Goal: Task Accomplishment & Management: Complete application form

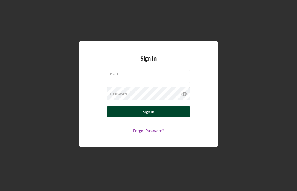
type input "[PERSON_NAME][EMAIL_ADDRESS][DOMAIN_NAME]"
click at [166, 114] on button "Sign In" at bounding box center [148, 112] width 83 height 11
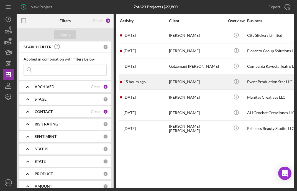
click at [189, 78] on div "[PERSON_NAME]" at bounding box center [196, 82] width 55 height 15
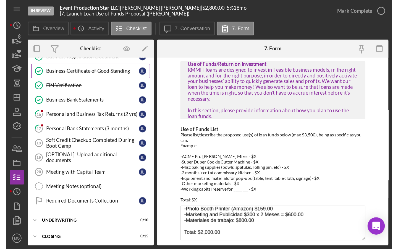
scroll to position [111, 0]
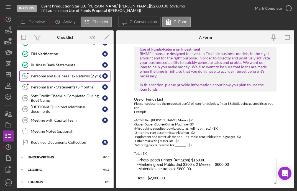
click at [73, 76] on div "Personal and Business Tax Returns (2 yrs)" at bounding box center [66, 76] width 71 height 4
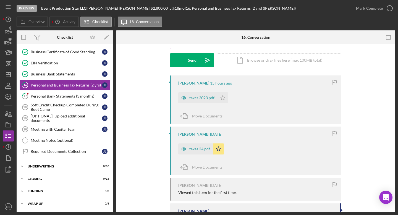
scroll to position [79, 0]
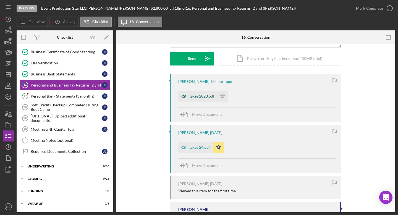
click at [203, 95] on div "taxes 2023.pdf" at bounding box center [202, 96] width 25 height 4
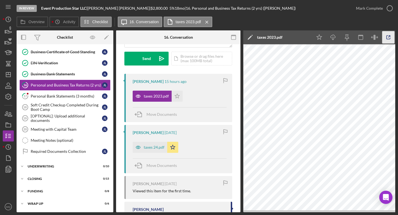
click at [296, 36] on icon "button" at bounding box center [389, 37] width 12 height 12
click at [179, 99] on icon "Icon/Star" at bounding box center [177, 96] width 11 height 11
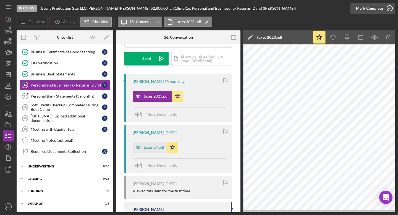
click at [296, 7] on icon "button" at bounding box center [390, 8] width 14 height 14
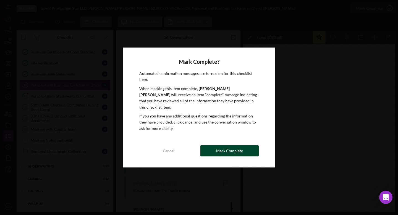
click at [246, 151] on button "Mark Complete" at bounding box center [230, 151] width 58 height 11
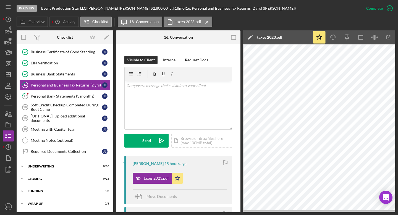
scroll to position [161, 0]
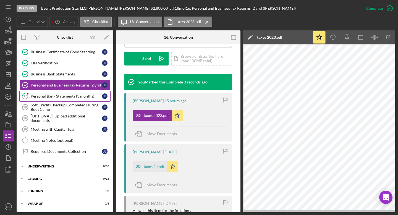
click at [41, 97] on div "Personal Bank Statements (3 months)" at bounding box center [66, 96] width 71 height 4
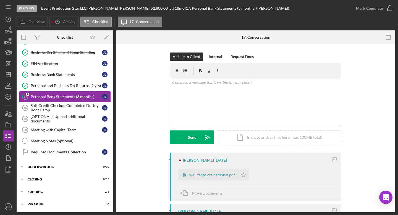
scroll to position [102, 0]
click at [208, 176] on div "well fargo cta personal.pdf" at bounding box center [213, 175] width 46 height 4
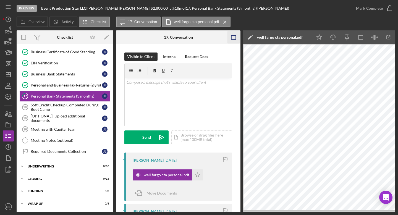
click at [231, 36] on icon "button" at bounding box center [234, 37] width 12 height 12
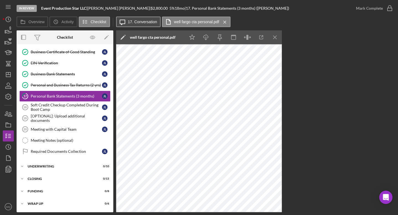
click at [146, 18] on button "Icon/Message 17. Conversation" at bounding box center [138, 22] width 45 height 11
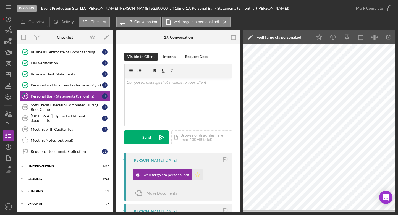
click at [198, 175] on polygon "button" at bounding box center [198, 175] width 5 height 4
click at [296, 11] on icon "button" at bounding box center [390, 8] width 14 height 14
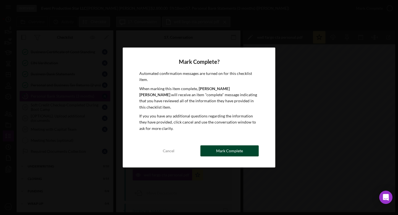
click at [244, 146] on button "Mark Complete" at bounding box center [230, 151] width 58 height 11
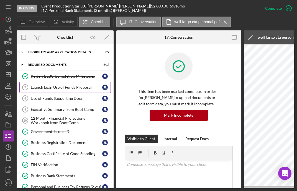
click at [81, 91] on link "Launch Loan Use of Funds Proposal 7 Launch Loan Use of Funds Proposal [PERSON_N…" at bounding box center [64, 87] width 91 height 11
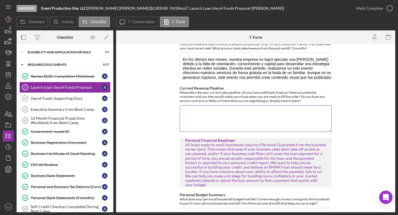
scroll to position [442, 0]
drag, startPoint x: 178, startPoint y: 84, endPoint x: 315, endPoint y: 97, distance: 137.3
click at [296, 97] on form "Use of Funds/Return on Investment RMMFI loans are designed to invest in Feasibl…" at bounding box center [255, 128] width 279 height 168
copy label
click at [222, 110] on textarea "Current Revenue Pipeline" at bounding box center [256, 118] width 152 height 27
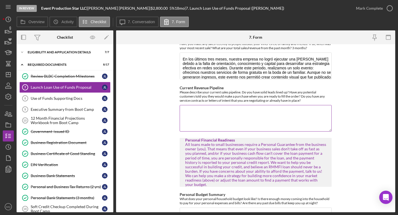
paste textarea "Sí, tenemos clientes potenciales identificados, como hoteles, restaurantes y sa…"
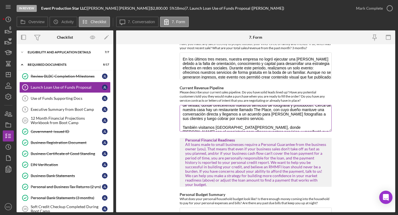
scroll to position [0, 0]
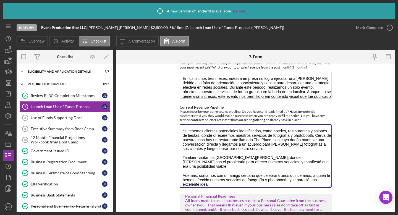
drag, startPoint x: 329, startPoint y: 145, endPoint x: 333, endPoint y: 182, distance: 37.0
click at [296, 182] on form "Use of Funds/Return on Investment RMMFI loans are designed to invest in Feasibl…" at bounding box center [255, 138] width 279 height 149
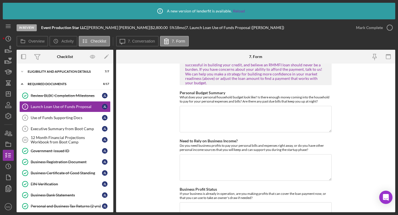
scroll to position [604, 0]
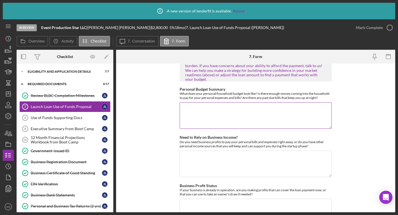
type textarea "Sí, tenemos clientes potenciales identificados, como hoteles, restaurantes y sa…"
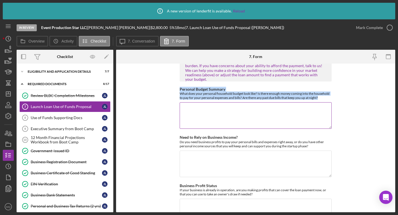
drag, startPoint x: 180, startPoint y: 79, endPoint x: 320, endPoint y: 88, distance: 140.9
click at [296, 88] on div "Personal Budget Summary What does your personal/household budget look like? Is …" at bounding box center [256, 93] width 152 height 13
copy div "Personal Budget Summary What does your personal/household budget look like? Is …"
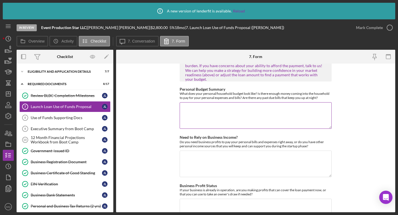
click at [224, 102] on textarea "Personal Budget Summary" at bounding box center [256, 115] width 152 height 27
paste textarea "Mi presupuesto personal mensual está entre $3,400 y $4,000, mientras que el de …"
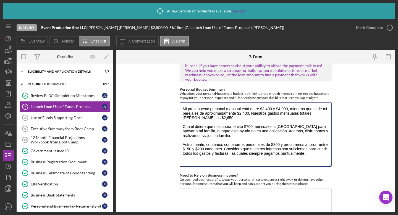
scroll to position [0, 0]
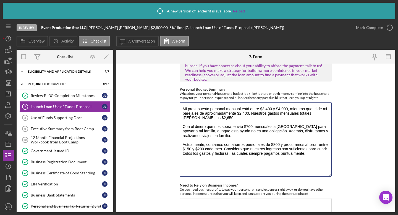
drag, startPoint x: 330, startPoint y: 118, endPoint x: 336, endPoint y: 164, distance: 46.3
click at [296, 165] on form "Use of Funds/Return on Investment RMMFI loans are designed to invest in Feasibl…" at bounding box center [255, 138] width 279 height 149
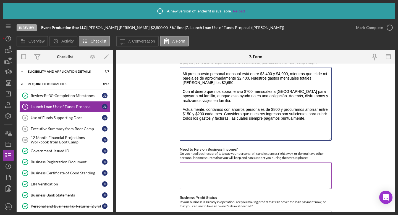
scroll to position [723, 0]
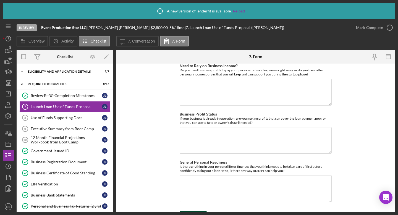
type textarea "Mi presupuesto personal mensual está entre $3,400 y $4,000, mientras que el de …"
click at [195, 191] on div "Save" at bounding box center [198, 216] width 8 height 11
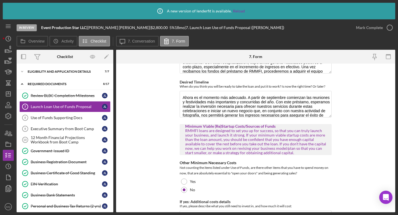
scroll to position [166, 0]
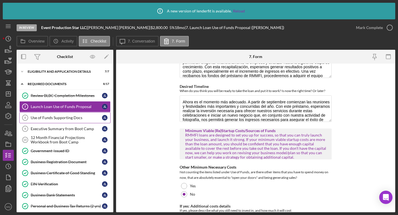
click at [73, 120] on div "Use of Funds Supporting Docs" at bounding box center [66, 118] width 71 height 4
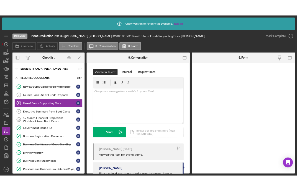
scroll to position [33, 0]
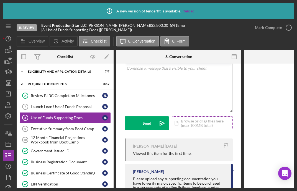
click at [207, 121] on div "Icon/Document Browse or drag files here (max 100MB total) Tap to choose files o…" at bounding box center [202, 123] width 61 height 14
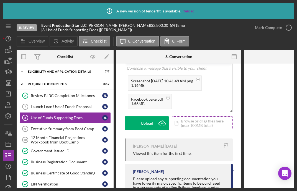
click at [194, 127] on div "Icon/Document Browse or drag files here (max 100MB total) Tap to choose files o…" at bounding box center [202, 123] width 61 height 14
click at [202, 124] on div "Icon/Document Browse or drag files here (max 100MB total) Tap to choose files o…" at bounding box center [202, 123] width 61 height 14
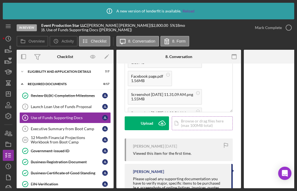
click at [195, 124] on div "Icon/Document Browse or drag files here (max 100MB total) Tap to choose files o…" at bounding box center [202, 123] width 61 height 14
click at [200, 125] on div "Icon/Document Browse or drag files here (max 100MB total) Tap to choose files o…" at bounding box center [202, 123] width 61 height 14
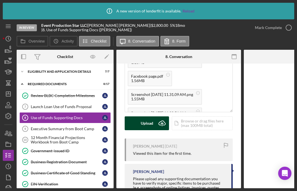
click at [151, 121] on div "Upload" at bounding box center [147, 123] width 12 height 14
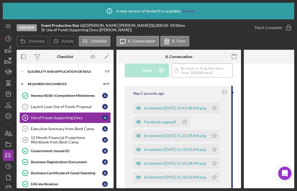
scroll to position [104, 0]
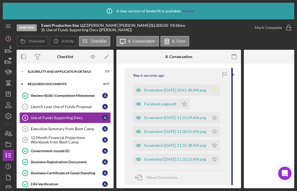
click at [212, 89] on icon "Icon/Star" at bounding box center [214, 90] width 11 height 11
click at [185, 101] on icon "Icon/Star" at bounding box center [184, 104] width 11 height 11
click at [214, 114] on icon "Icon/Star" at bounding box center [214, 117] width 11 height 11
click at [215, 129] on icon "Icon/Star" at bounding box center [214, 131] width 11 height 11
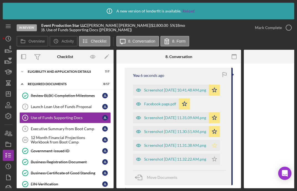
click at [215, 145] on icon "Icon/Star" at bounding box center [214, 145] width 11 height 11
click at [217, 160] on icon "Icon/Star" at bounding box center [214, 159] width 11 height 11
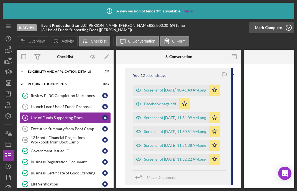
click at [289, 29] on icon "button" at bounding box center [288, 28] width 14 height 14
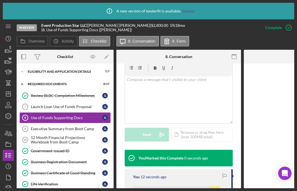
scroll to position [187, 0]
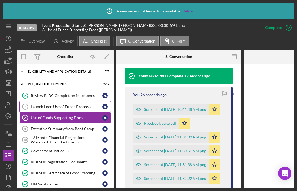
click at [79, 108] on div "Launch Loan Use of Funds Proposal" at bounding box center [66, 107] width 71 height 4
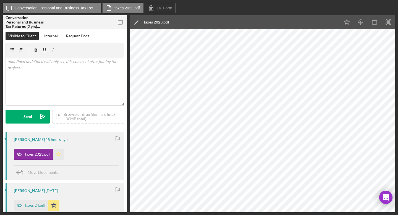
click at [56, 156] on icon "Icon/Star" at bounding box center [58, 154] width 11 height 11
